Goal: Information Seeking & Learning: Learn about a topic

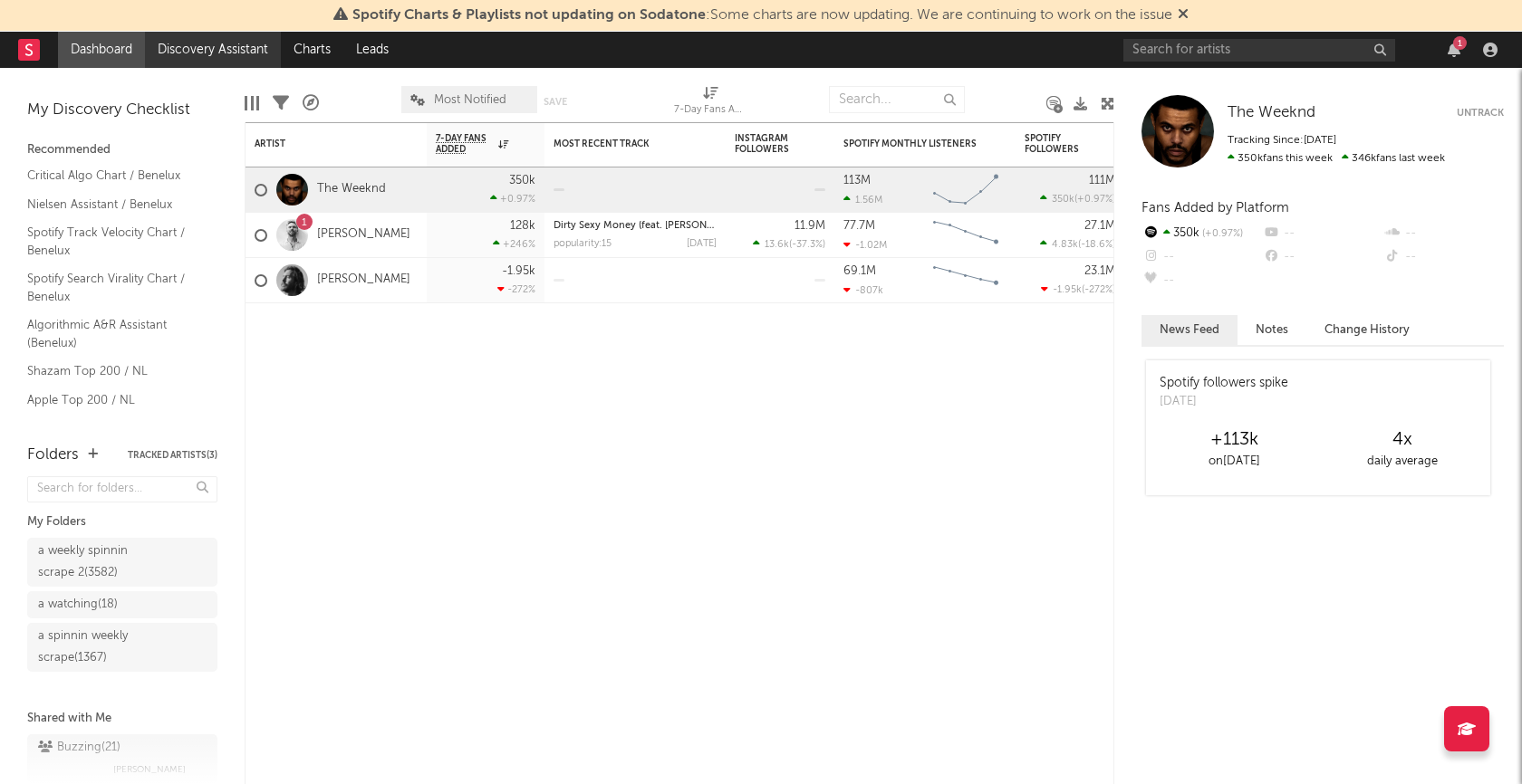
click at [218, 43] on link "Discovery Assistant" at bounding box center [212, 50] width 136 height 36
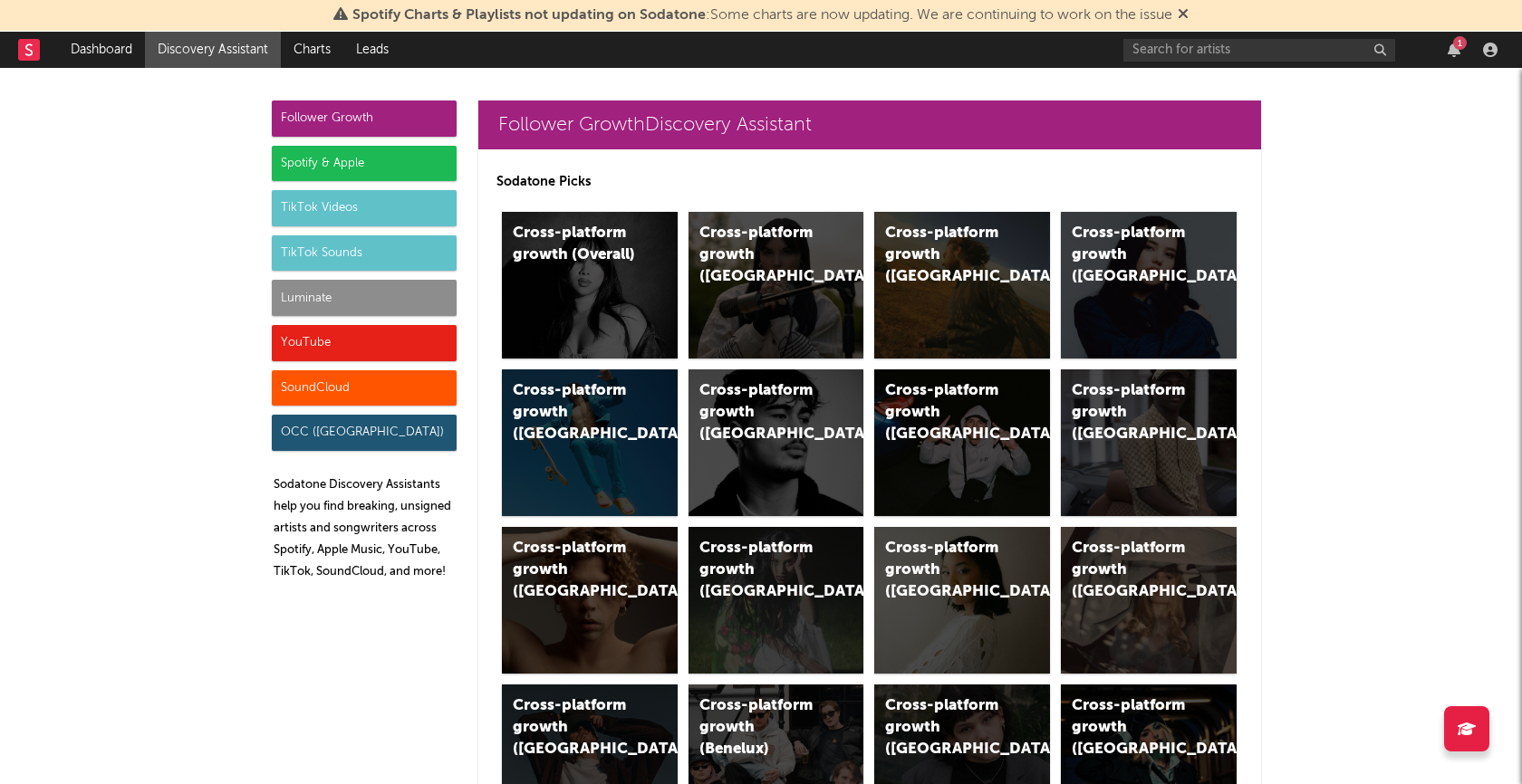
click at [372, 381] on div "SoundCloud" at bounding box center [364, 388] width 185 height 36
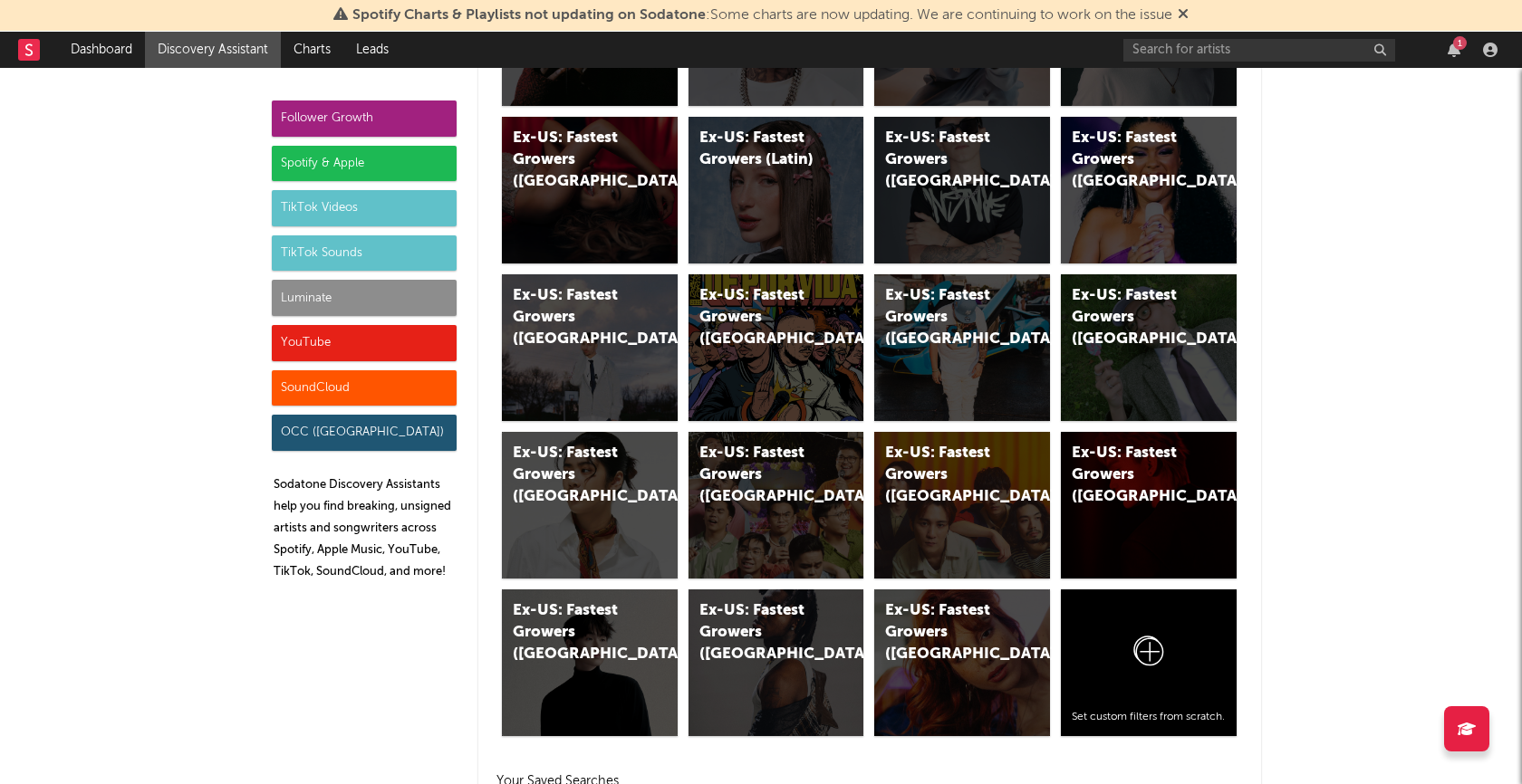
scroll to position [10584, 0]
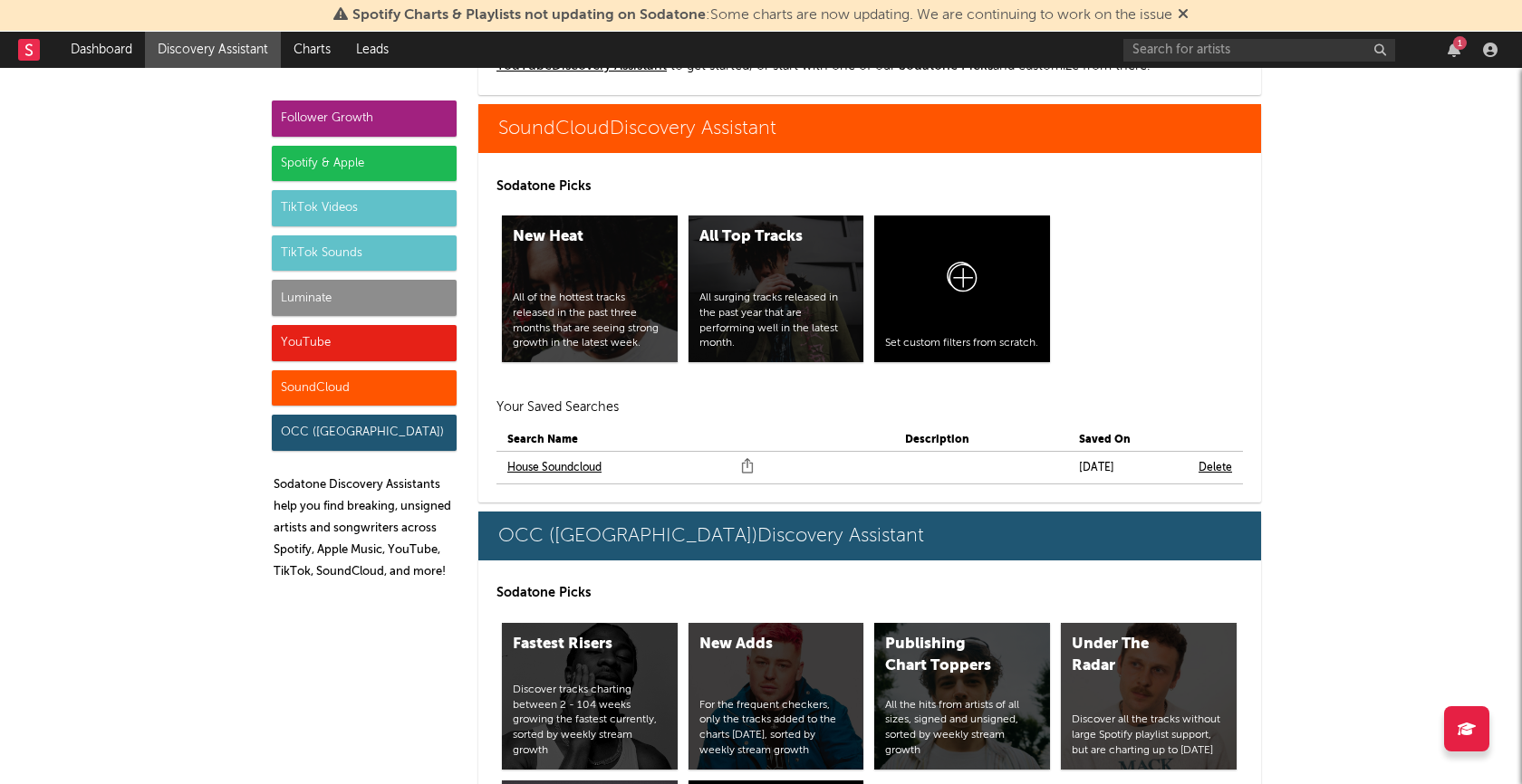
click at [569, 465] on link "House Soundcloud" at bounding box center [554, 468] width 95 height 22
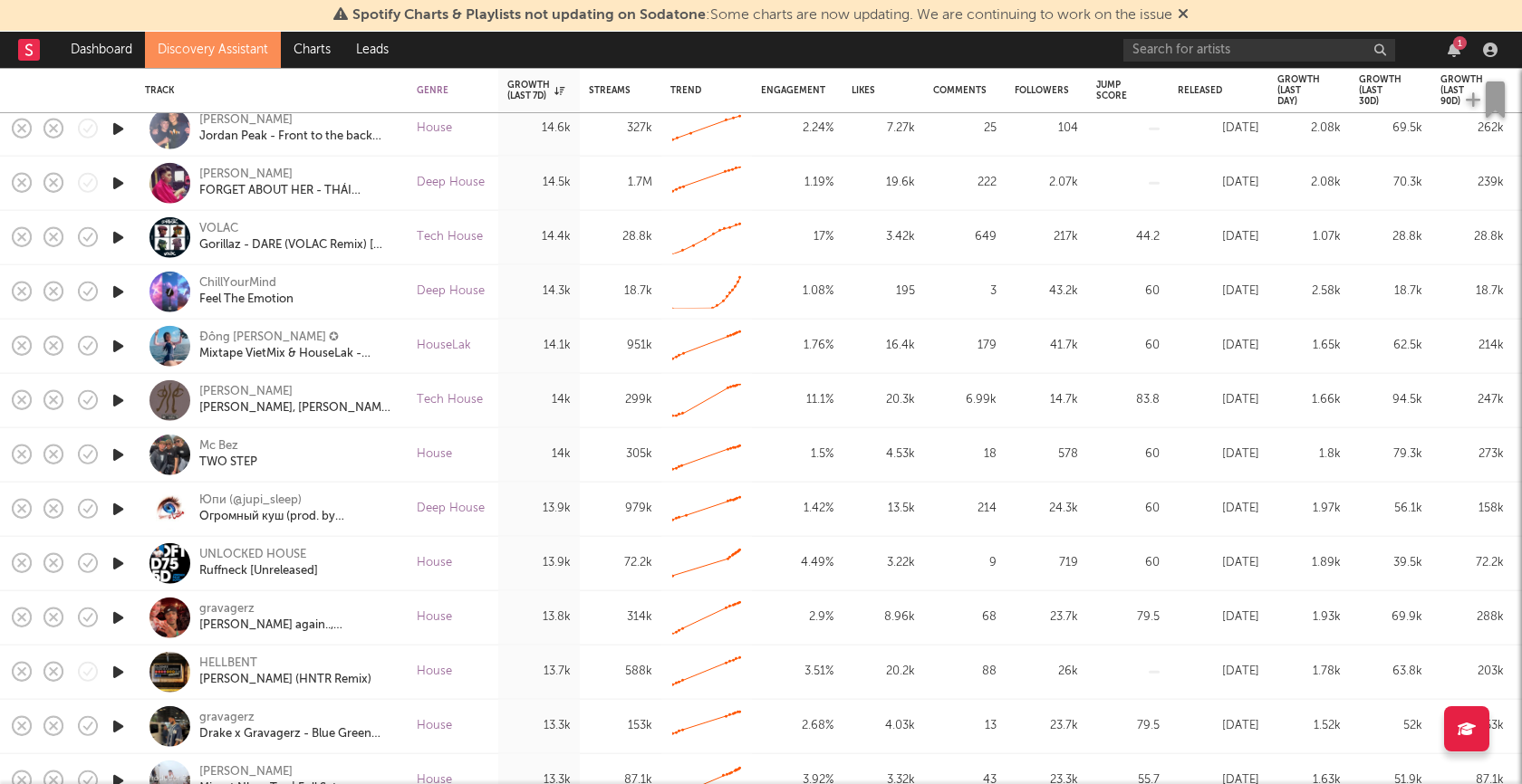
click at [110, 454] on icon "button" at bounding box center [118, 455] width 19 height 22
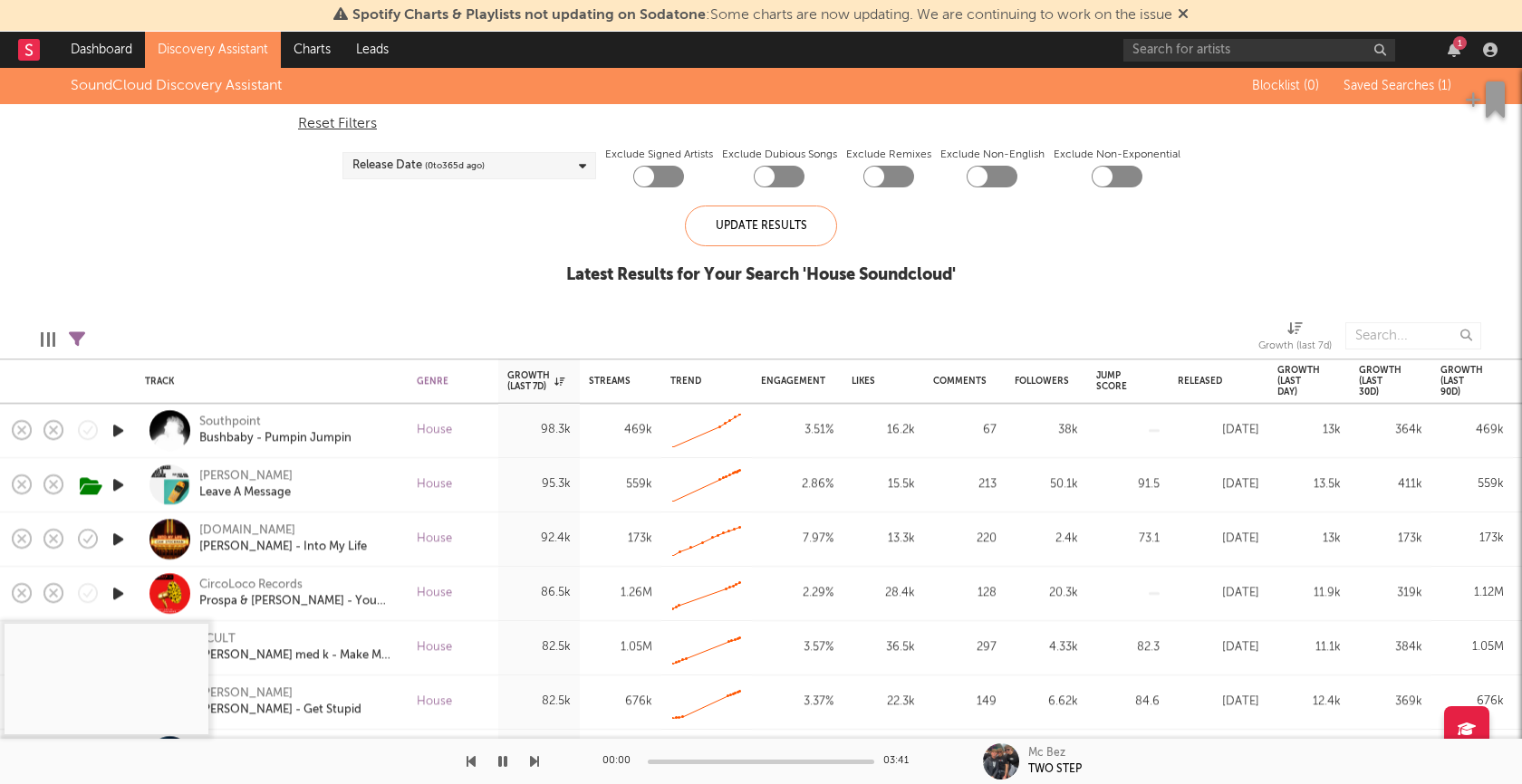
click at [114, 484] on icon "button" at bounding box center [118, 485] width 19 height 22
click at [115, 423] on icon "button" at bounding box center [118, 430] width 19 height 22
click at [114, 429] on icon "button" at bounding box center [117, 430] width 17 height 22
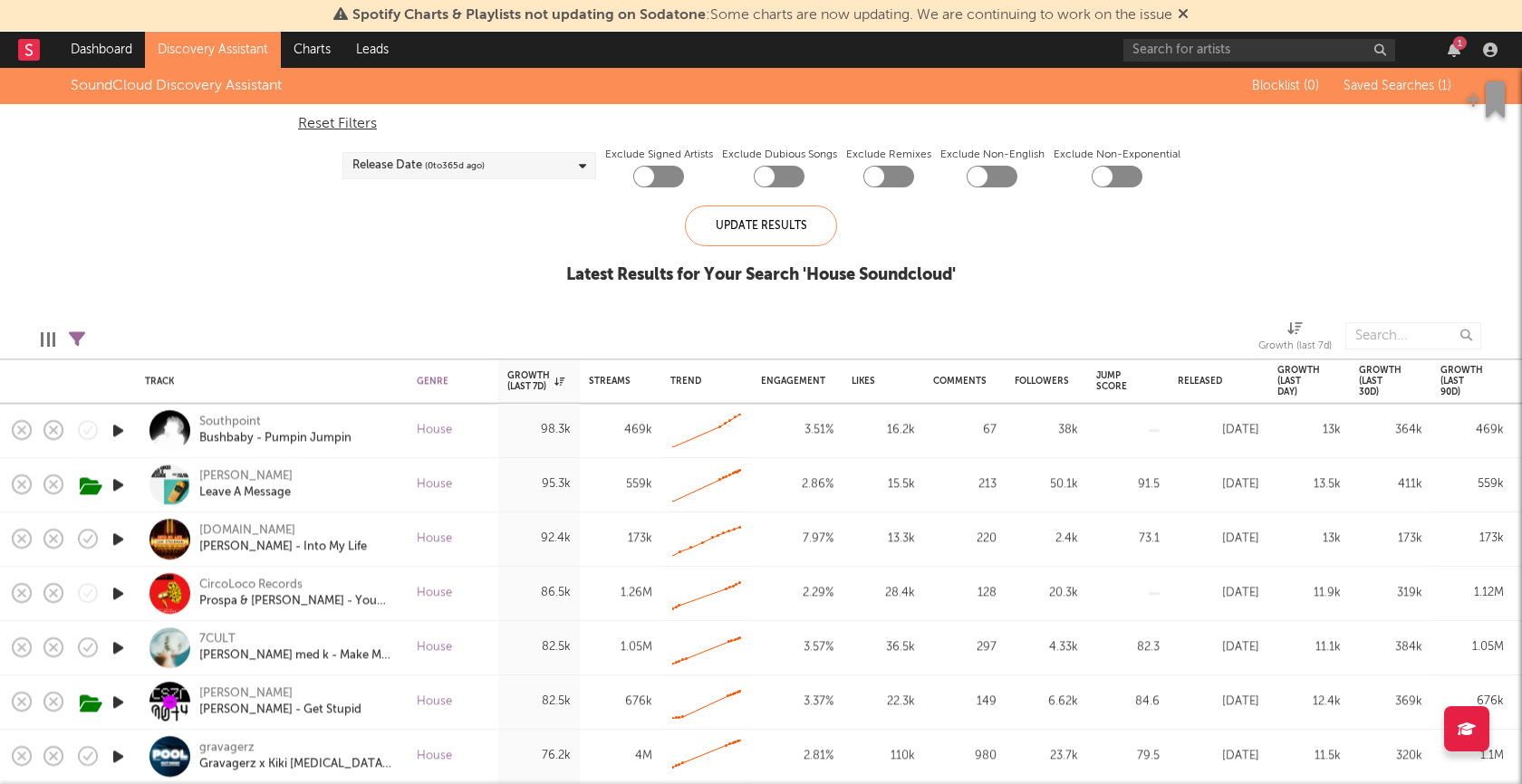
click at [118, 534] on icon "button" at bounding box center [118, 539] width 19 height 22
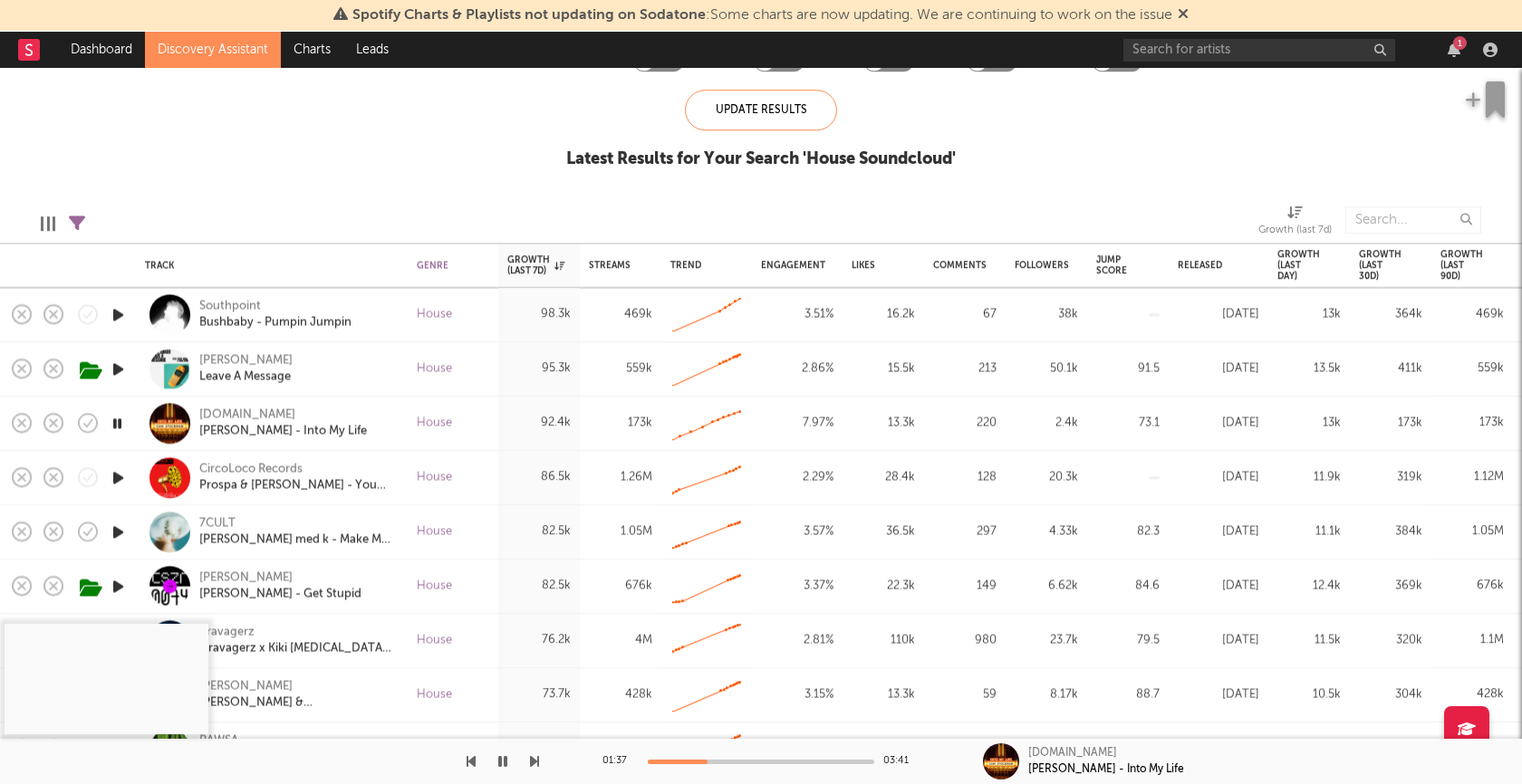
click at [708, 762] on div at bounding box center [761, 762] width 227 height 5
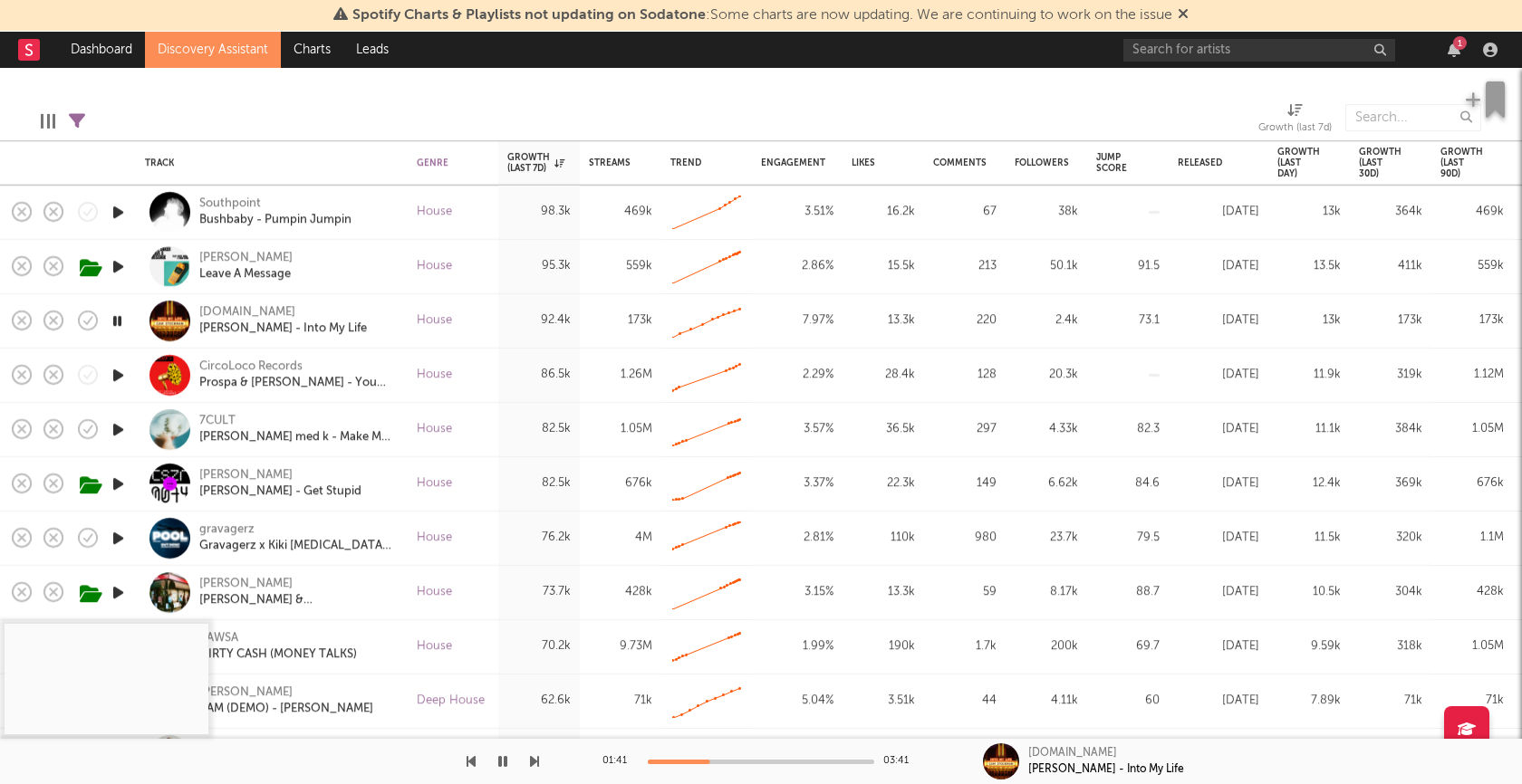
click at [114, 322] on icon "button" at bounding box center [117, 321] width 17 height 22
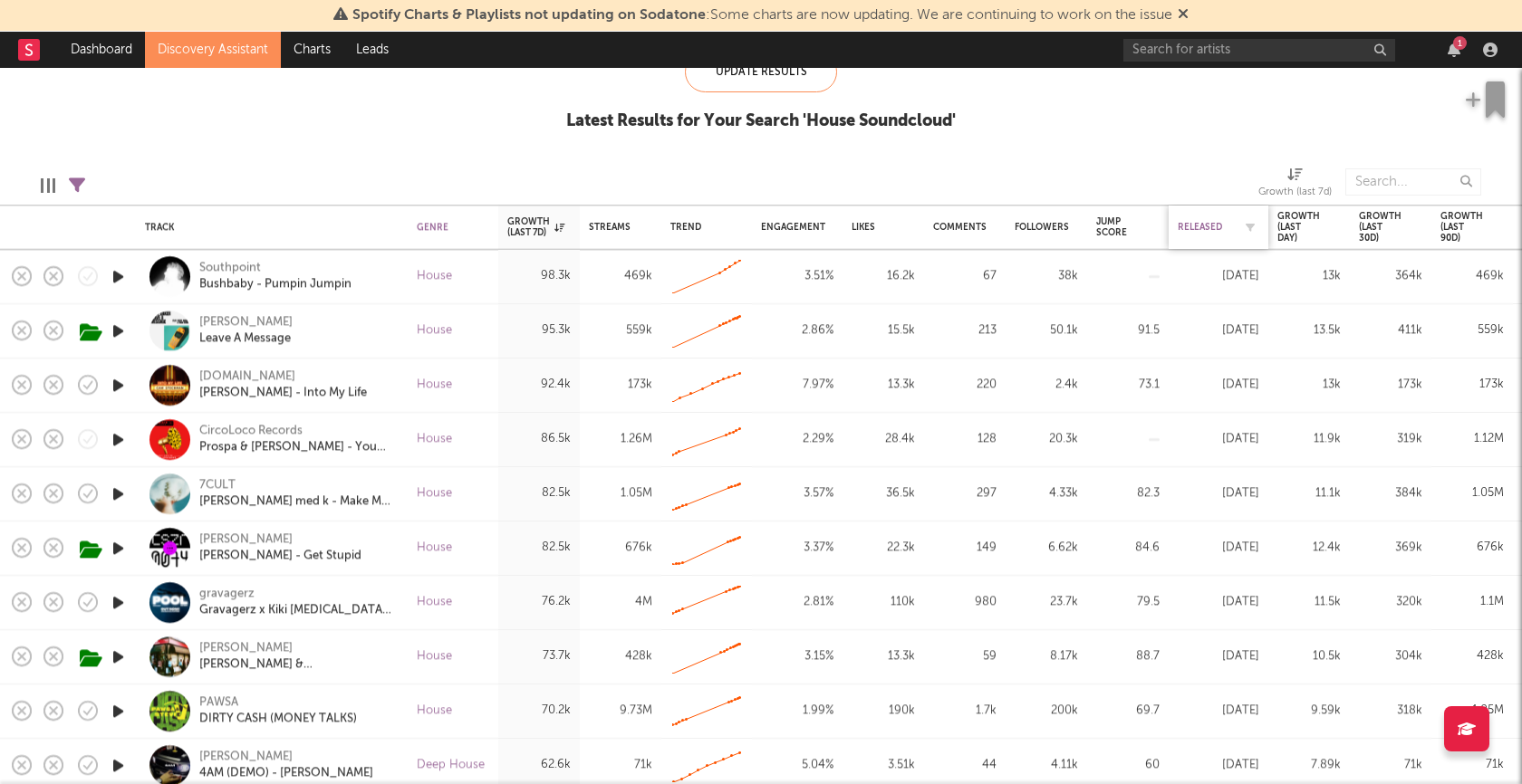
click at [1202, 228] on div "Released" at bounding box center [1206, 227] width 54 height 11
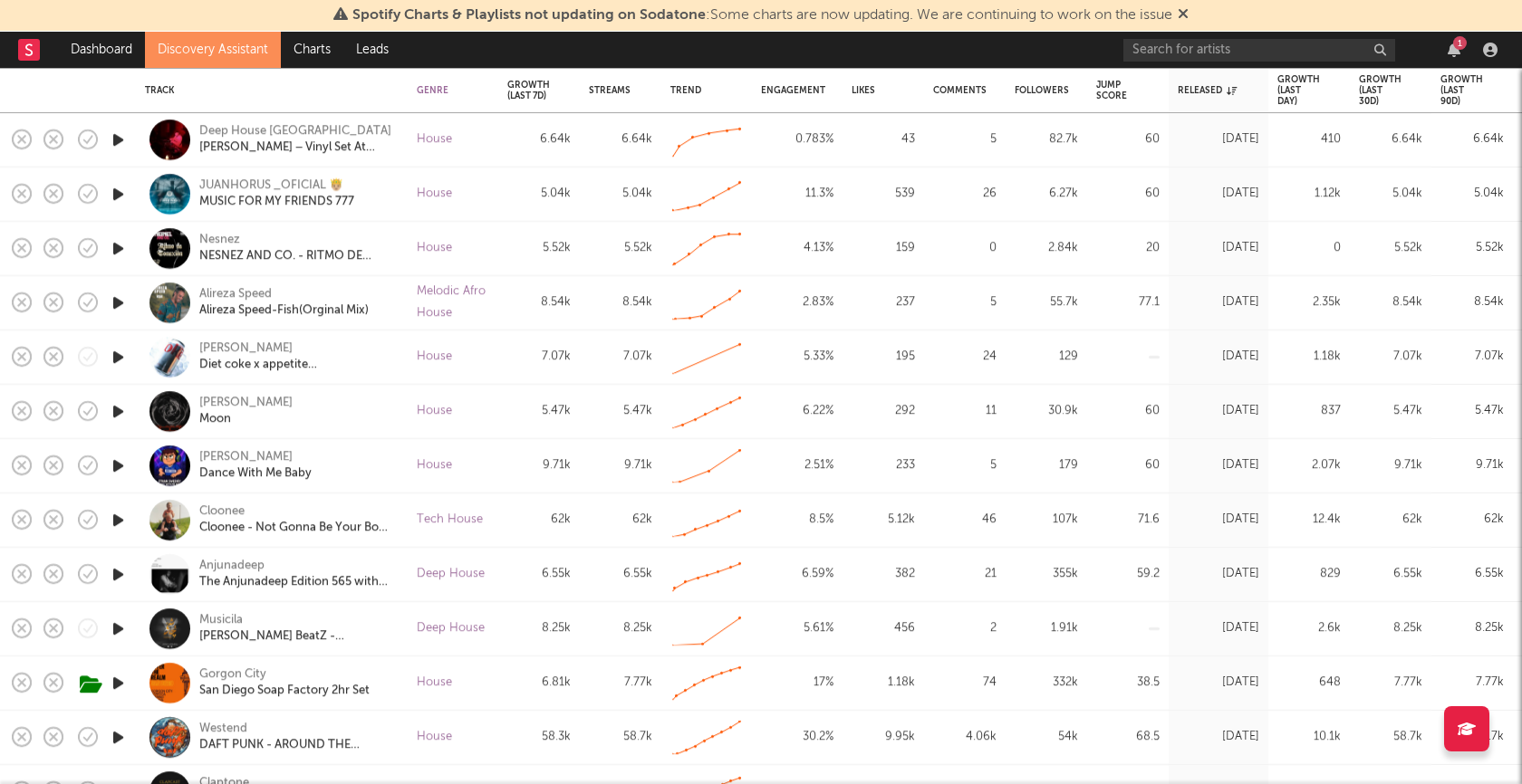
click at [119, 410] on icon "button" at bounding box center [118, 412] width 19 height 22
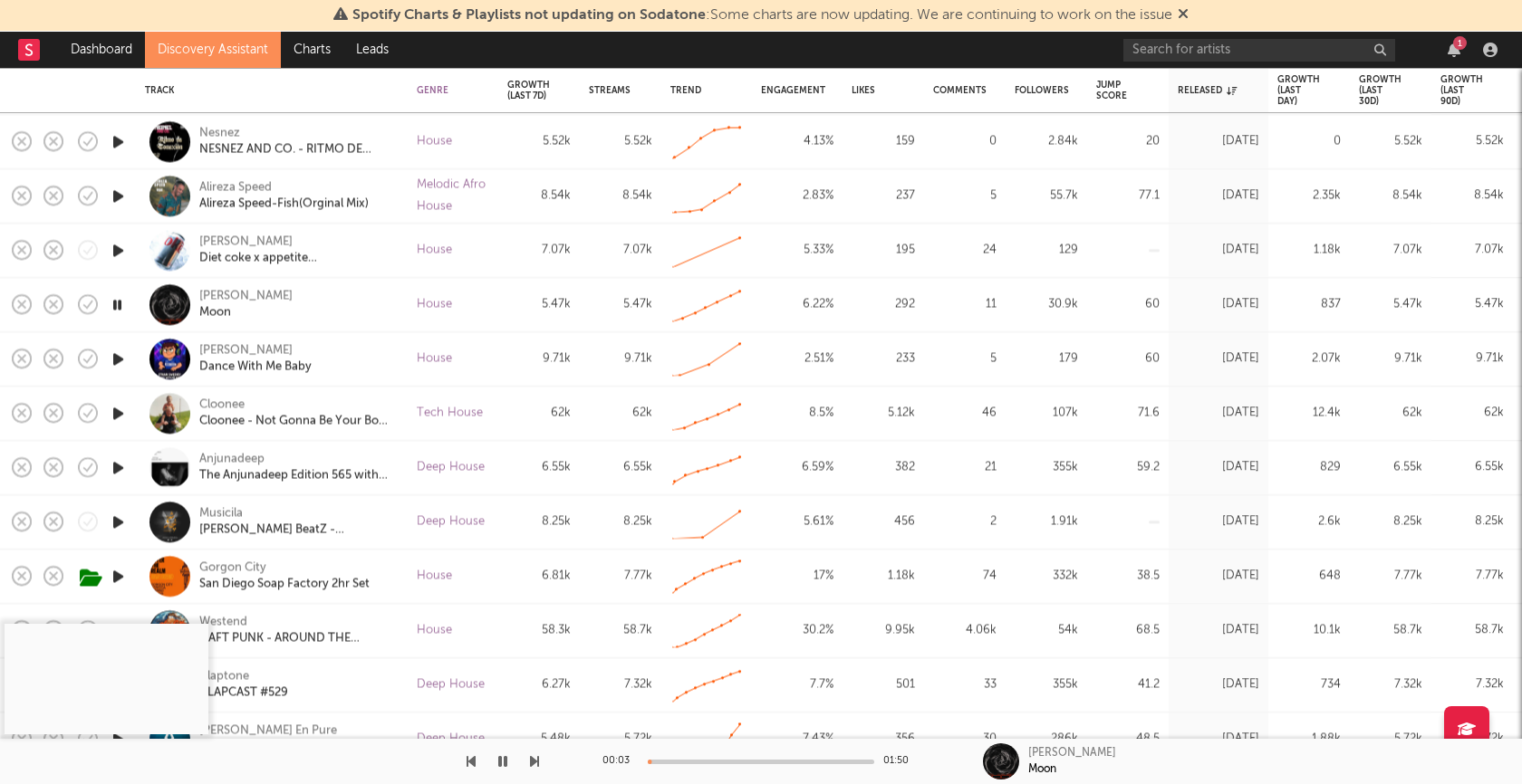
click at [718, 759] on div "00:03 01:50" at bounding box center [761, 762] width 317 height 45
click at [718, 761] on div at bounding box center [761, 762] width 227 height 5
click at [115, 299] on icon "button" at bounding box center [117, 305] width 17 height 22
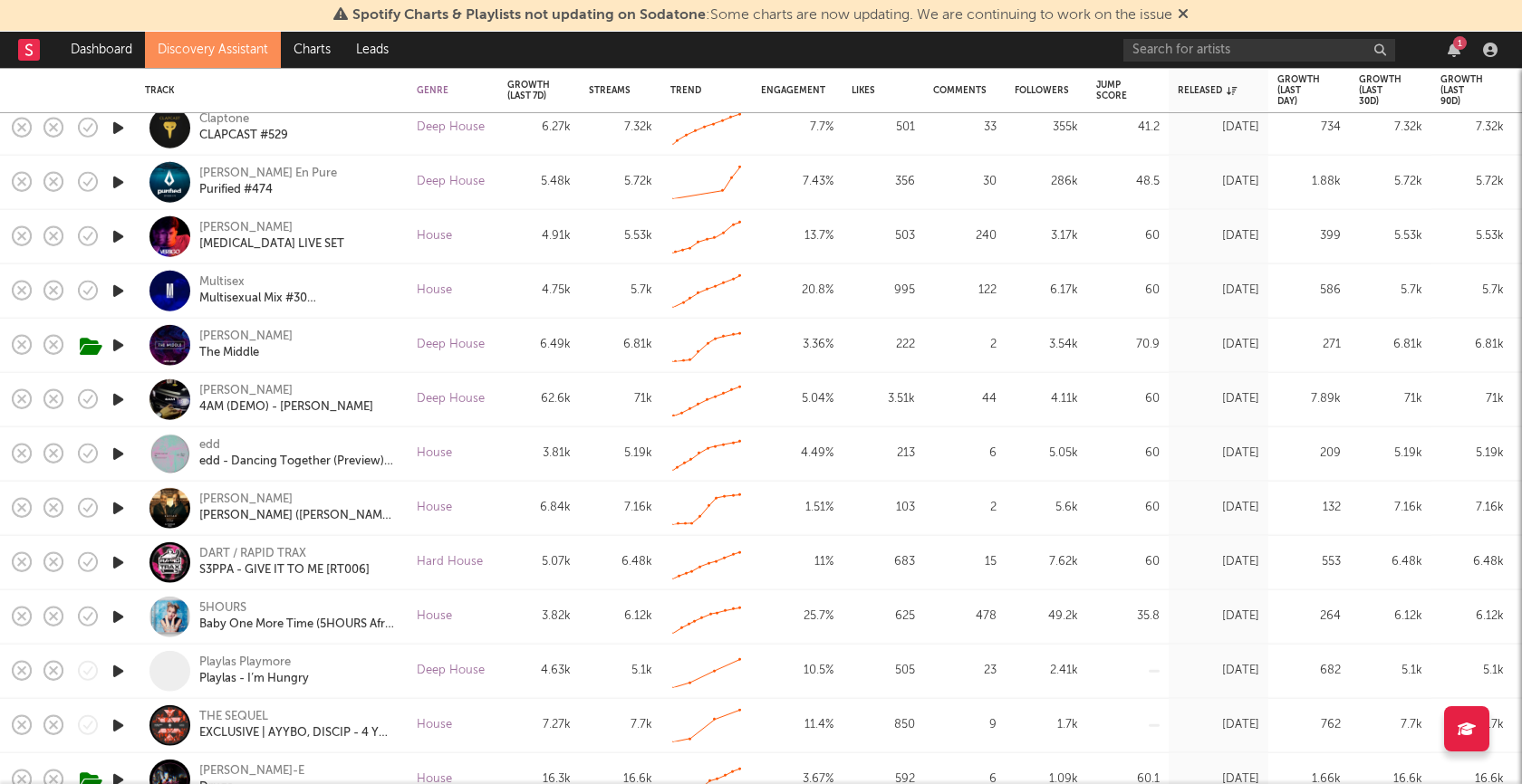
click at [117, 452] on icon "button" at bounding box center [118, 454] width 19 height 22
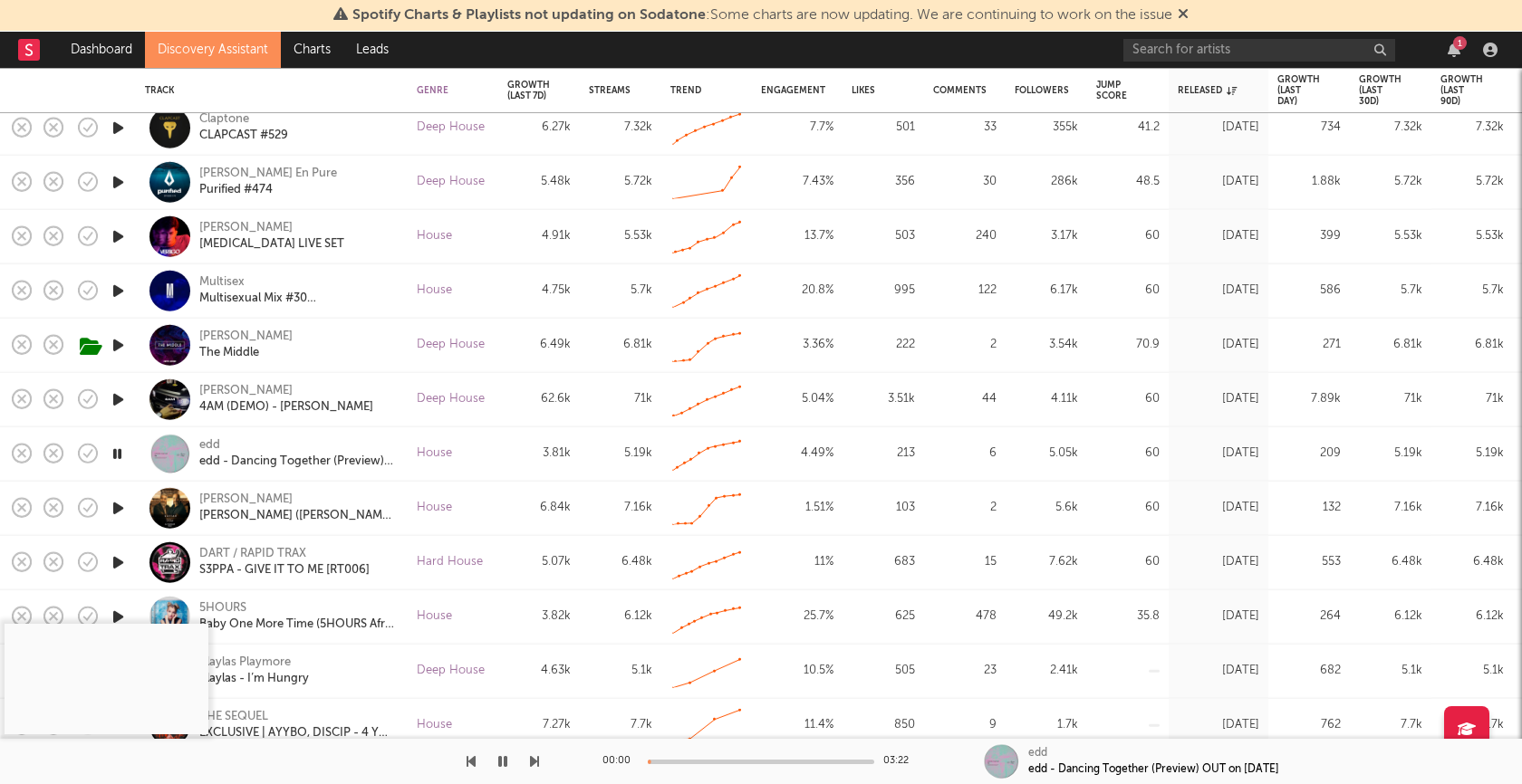
click at [739, 761] on div at bounding box center [761, 762] width 227 height 5
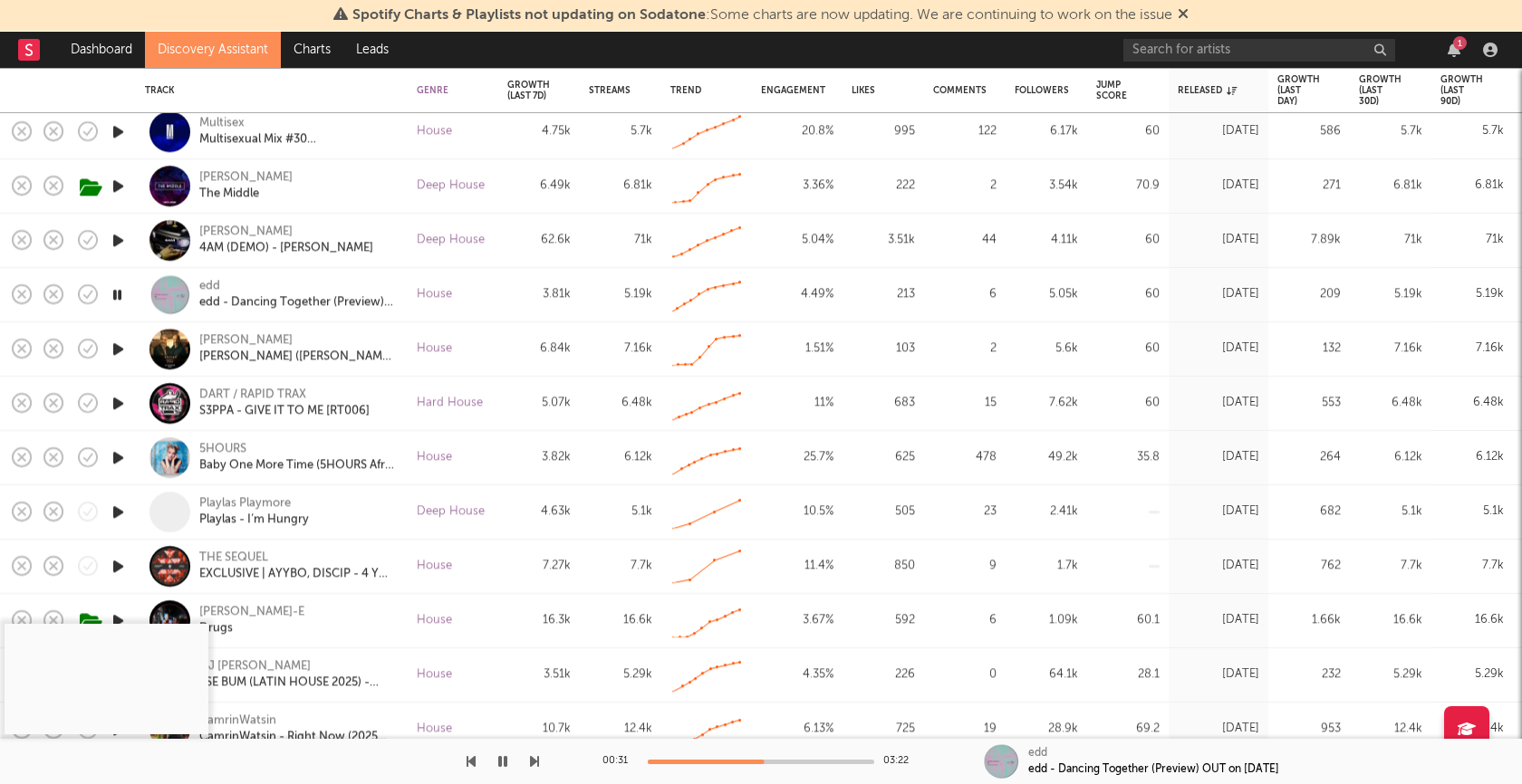
click at [504, 761] on icon "button" at bounding box center [503, 761] width 9 height 14
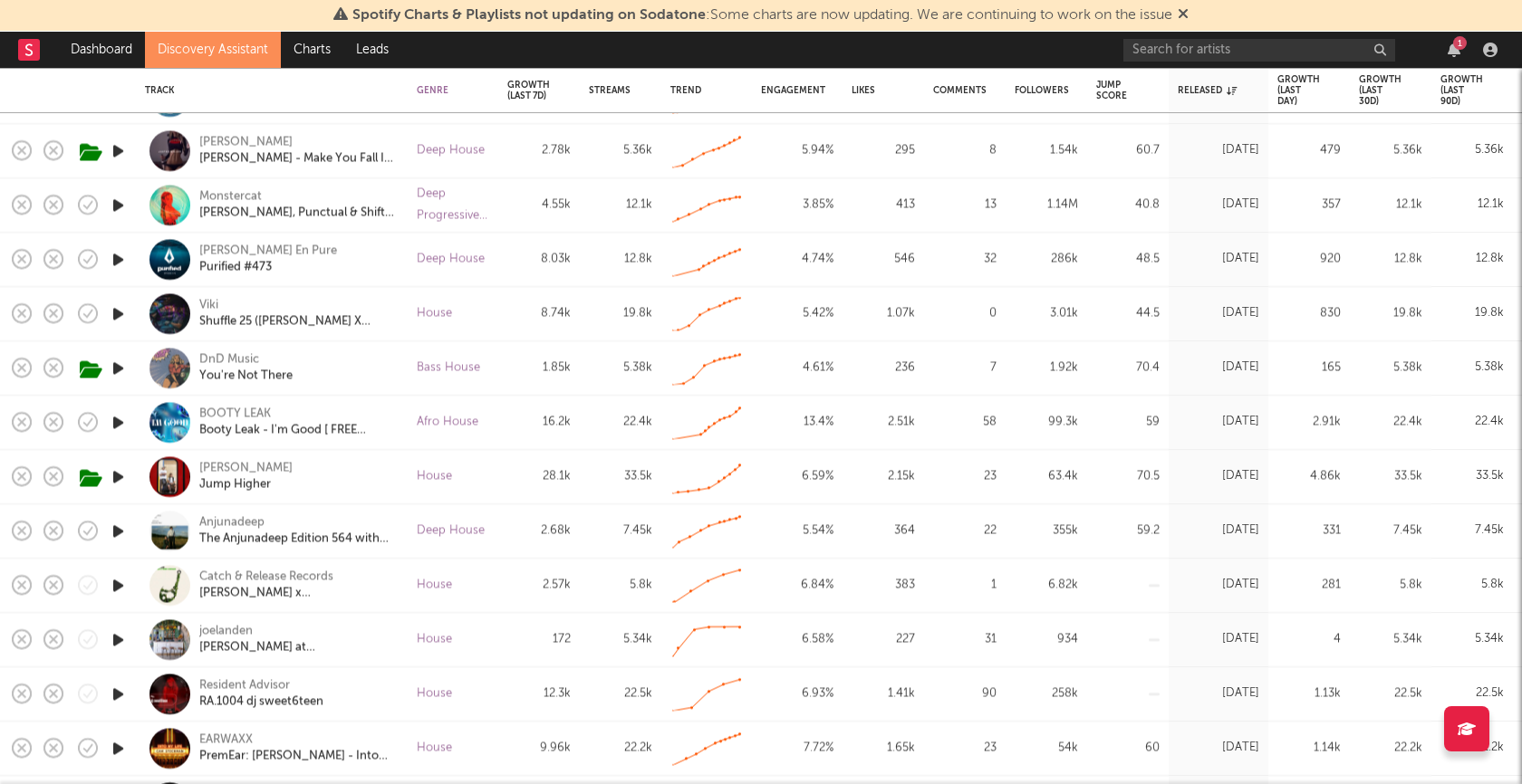
click at [124, 473] on icon "button" at bounding box center [118, 477] width 19 height 22
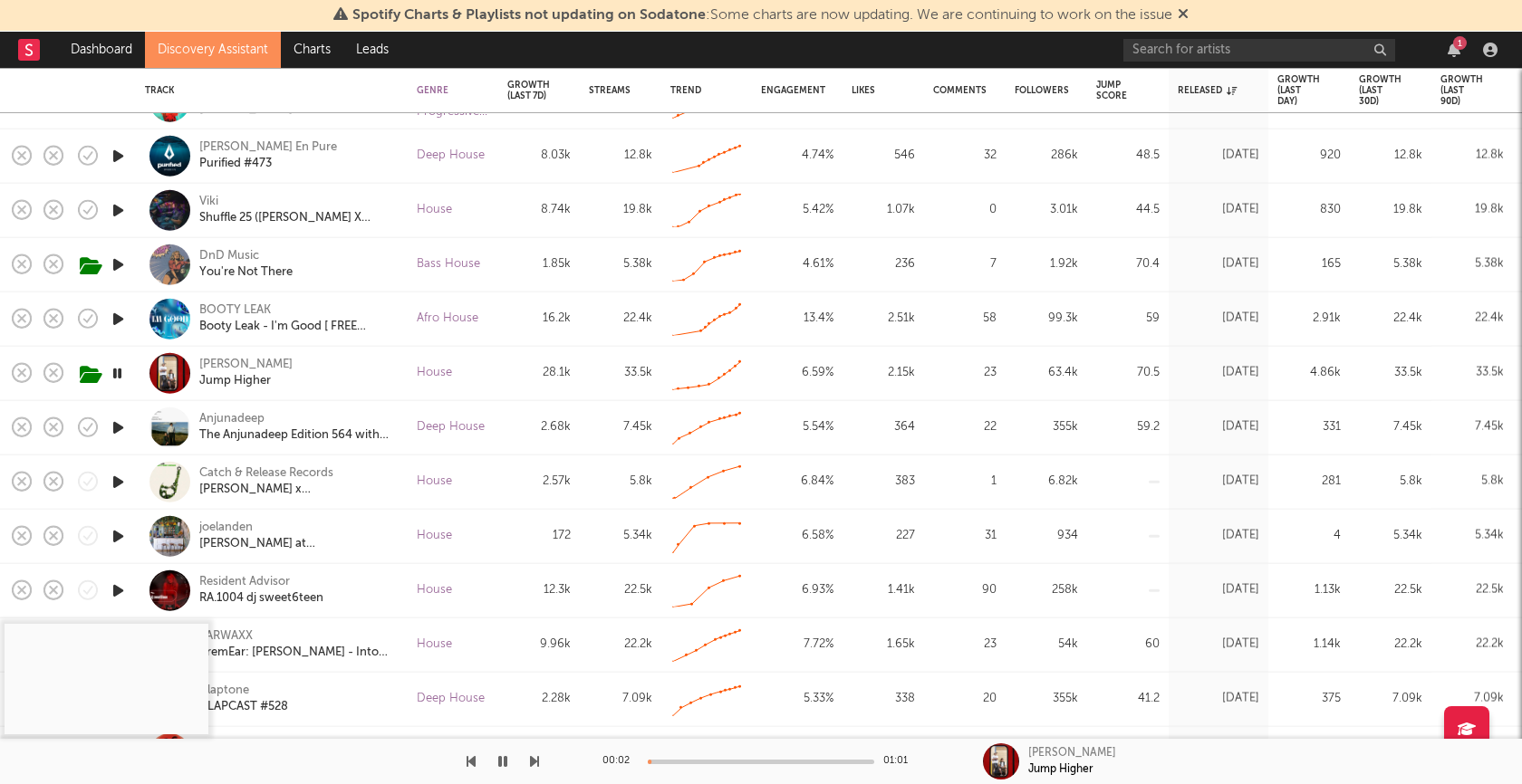
click at [739, 762] on div at bounding box center [761, 762] width 227 height 5
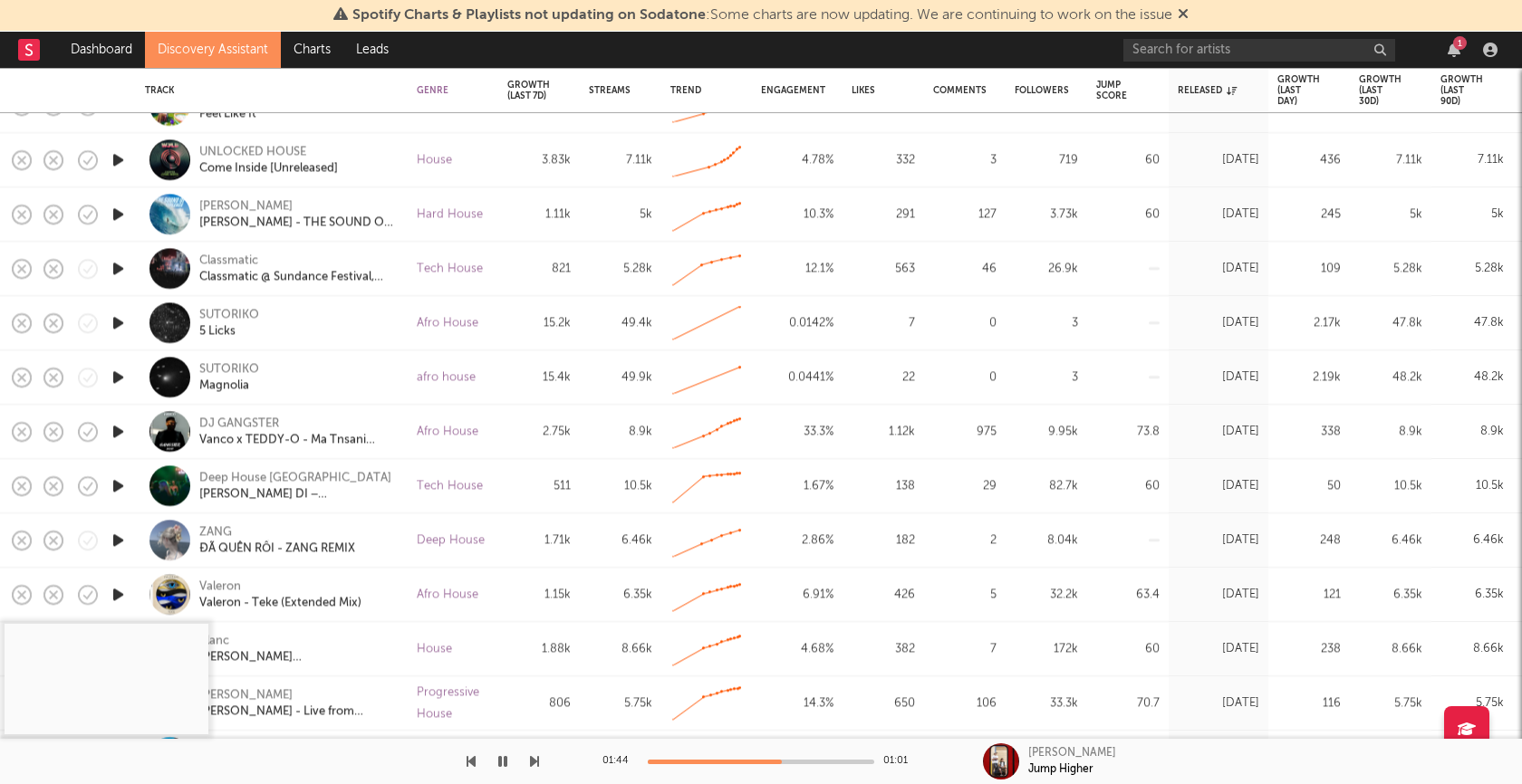
click at [504, 762] on icon "button" at bounding box center [503, 761] width 9 height 14
